Goal: Information Seeking & Learning: Learn about a topic

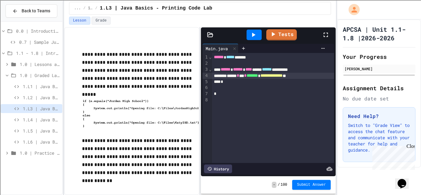
click at [41, 97] on span "1.L2 | Java Basics - Paragraphs Lab" at bounding box center [41, 97] width 37 height 6
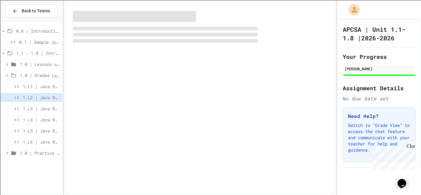
click at [49, 85] on span "1.L1 | Java Basics - Fish Lab" at bounding box center [41, 86] width 37 height 6
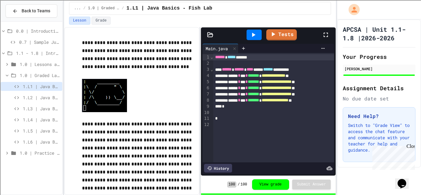
click at [256, 34] on icon at bounding box center [253, 34] width 7 height 7
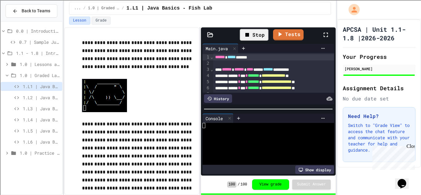
click at [325, 35] on icon at bounding box center [325, 34] width 7 height 7
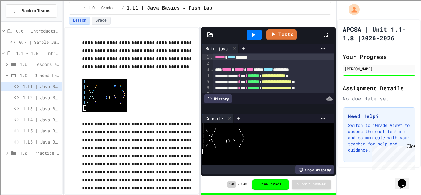
click at [44, 99] on span "1.L2 | Java Basics - Paragraphs Lab" at bounding box center [41, 97] width 37 height 6
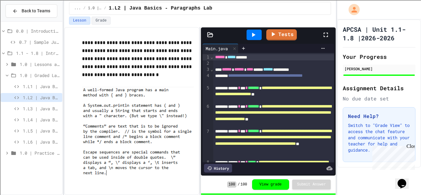
click at [325, 37] on icon at bounding box center [326, 35] width 4 height 4
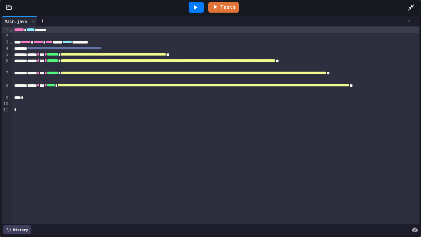
click at [193, 8] on icon at bounding box center [195, 7] width 7 height 7
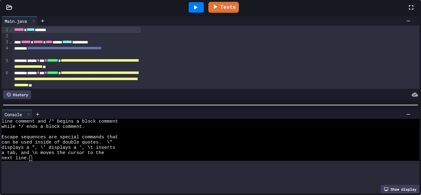
scroll to position [47, 0]
